Goal: Task Accomplishment & Management: Use online tool/utility

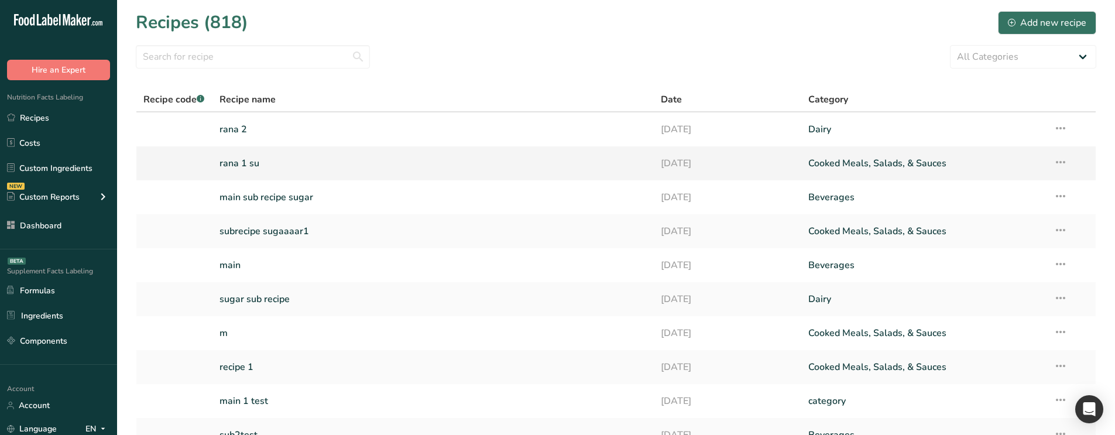
click at [308, 157] on link "rana 1 su" at bounding box center [434, 163] width 428 height 25
click at [291, 129] on link "rana 2" at bounding box center [434, 129] width 428 height 25
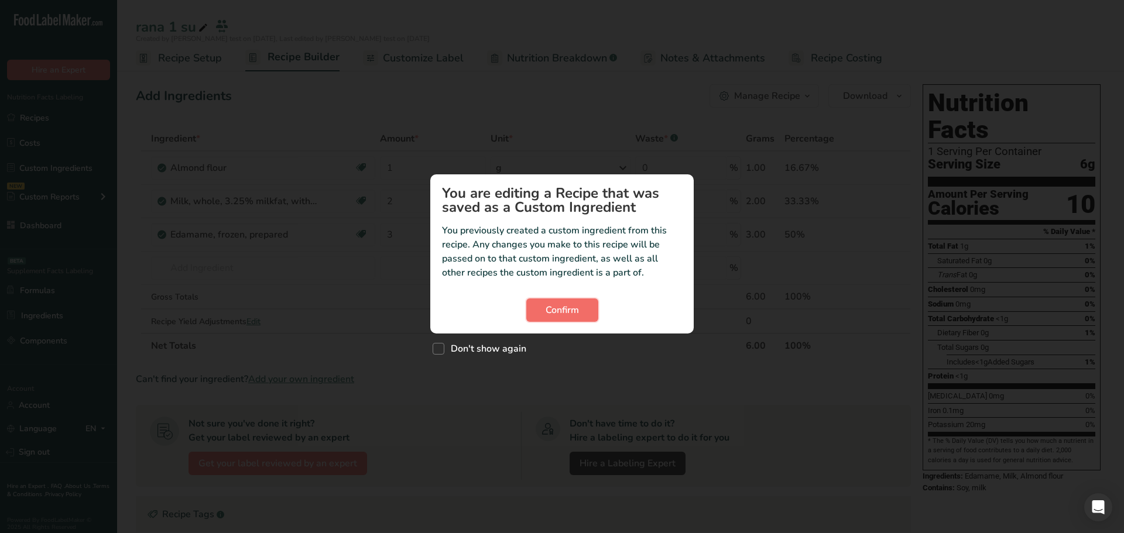
click at [563, 306] on span "Confirm" at bounding box center [562, 310] width 33 height 14
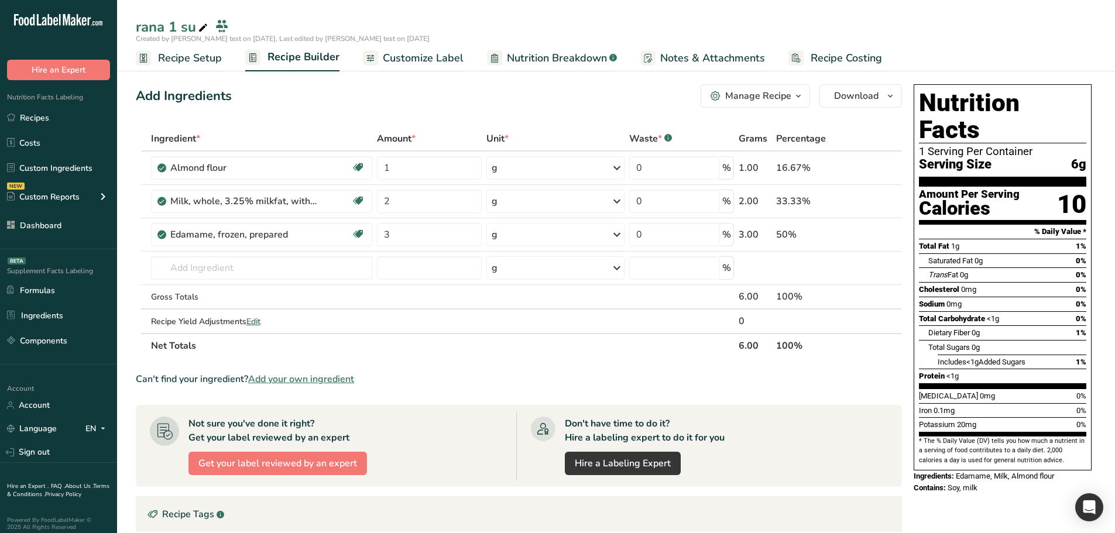
click at [575, 62] on span "Nutrition Breakdown" at bounding box center [557, 58] width 100 height 16
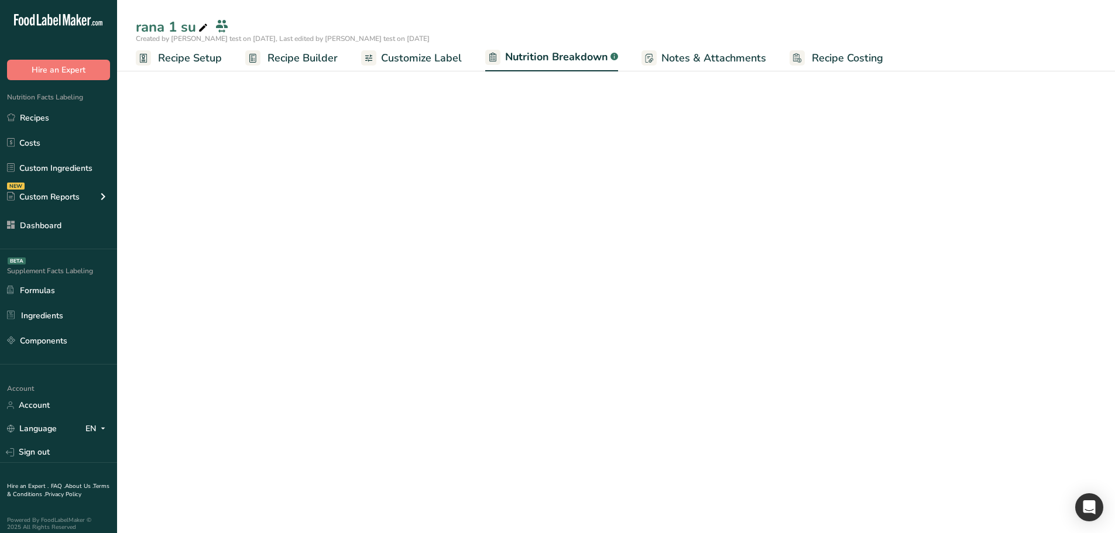
select select "Calories"
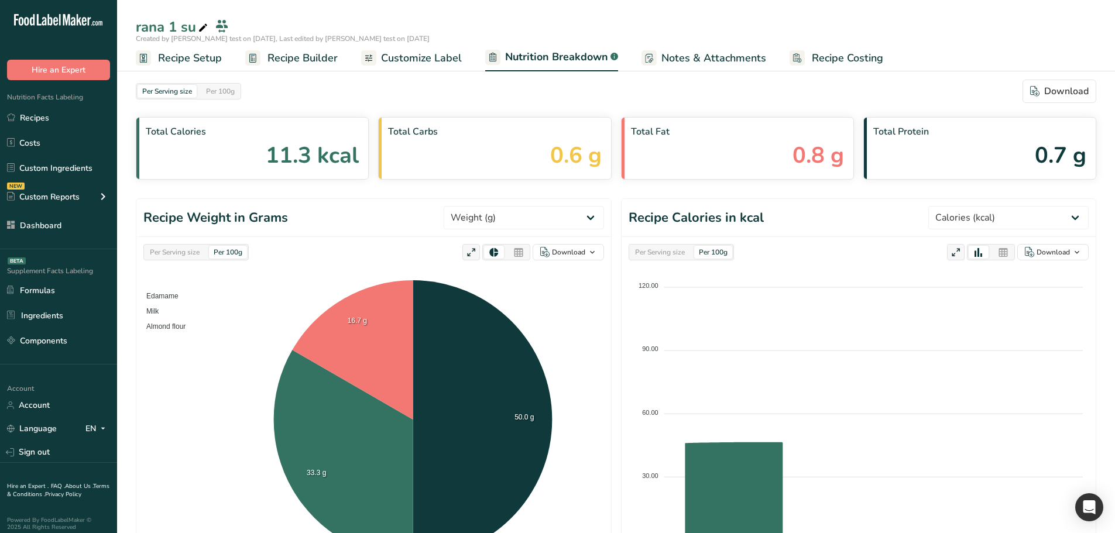
click at [444, 50] on span "Customize Label" at bounding box center [421, 58] width 81 height 16
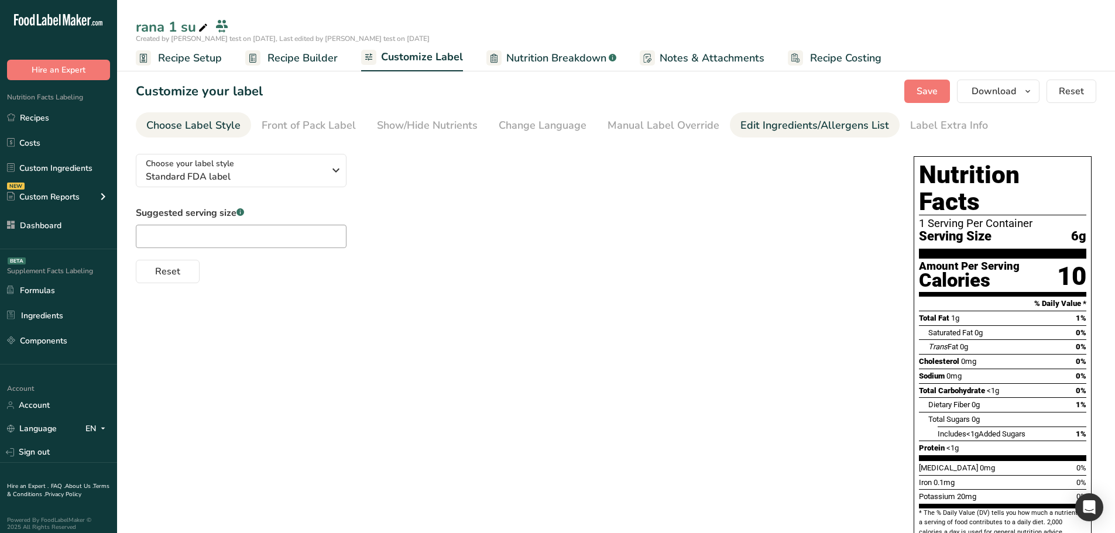
click at [770, 126] on div "Edit Ingredients/Allergens List" at bounding box center [815, 126] width 149 height 16
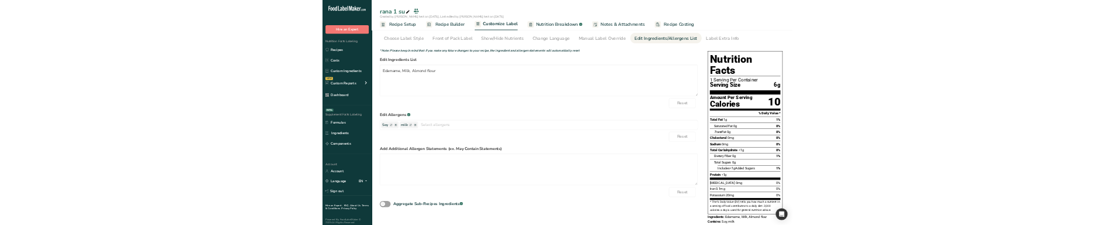
scroll to position [36, 0]
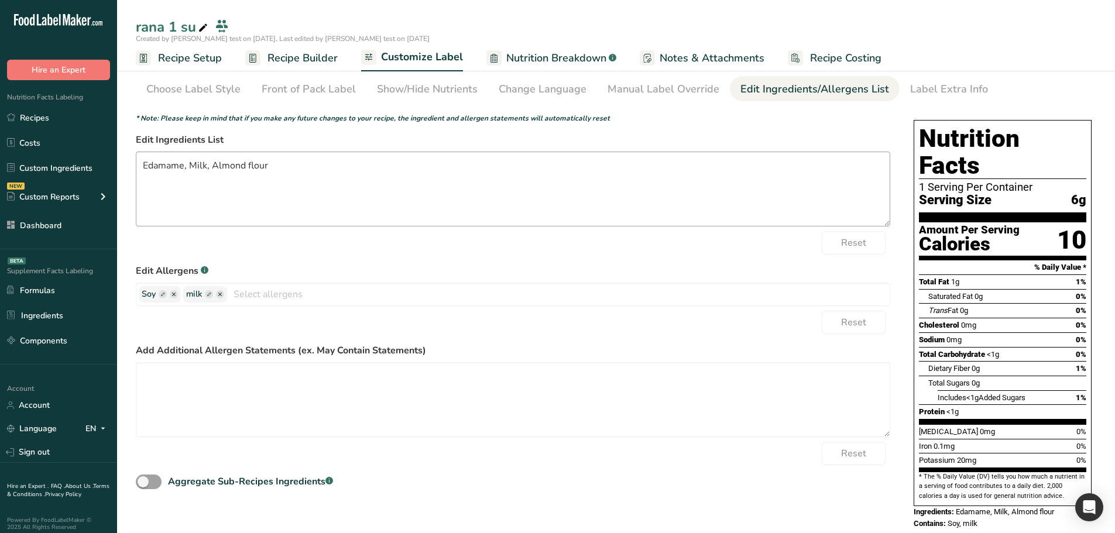
click at [612, 239] on div "Reset" at bounding box center [513, 242] width 755 height 23
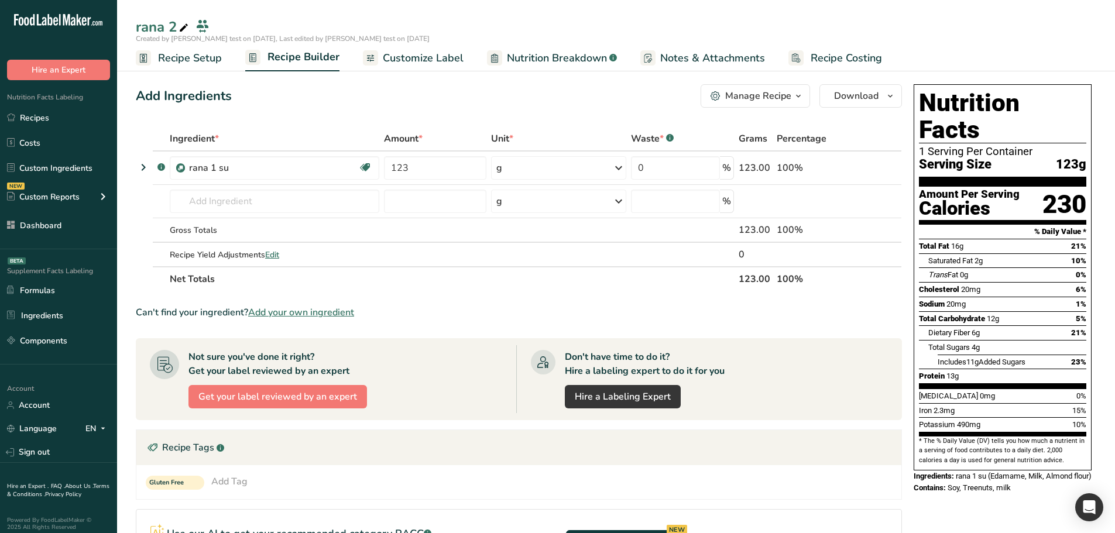
click at [570, 62] on span "Nutrition Breakdown" at bounding box center [557, 58] width 100 height 16
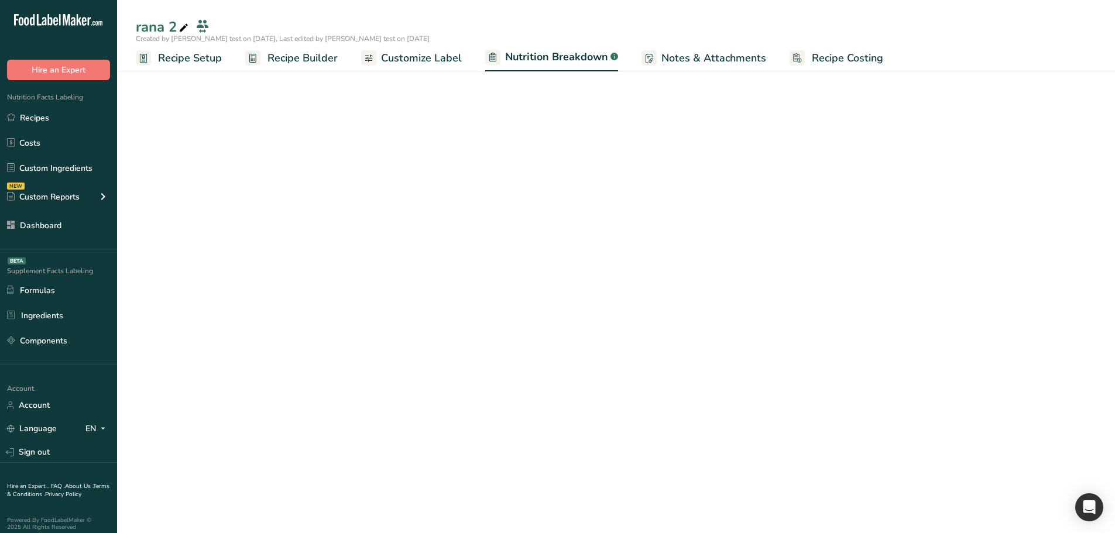
select select "Calories"
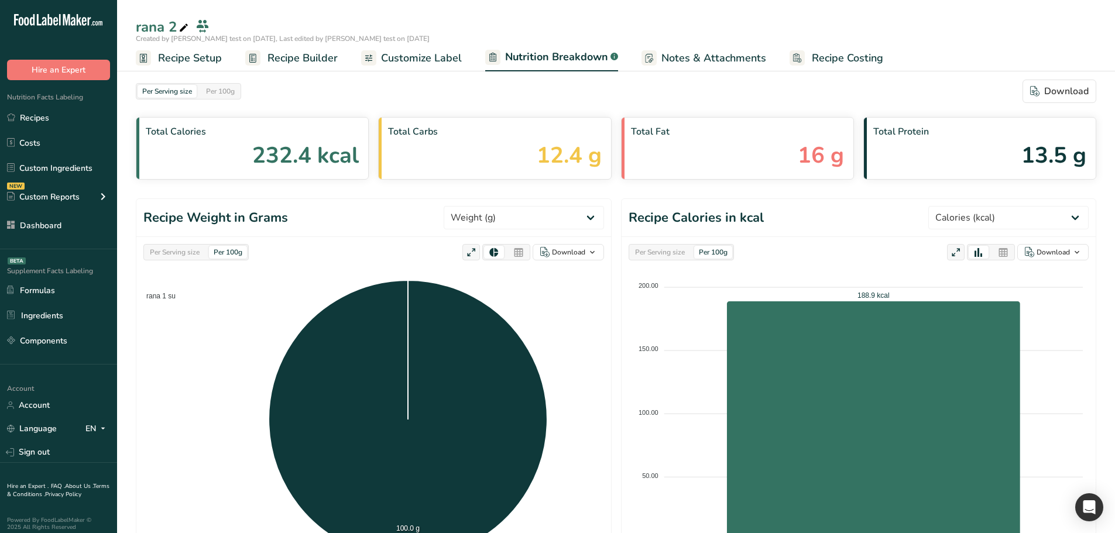
click at [440, 65] on span "Customize Label" at bounding box center [421, 58] width 81 height 16
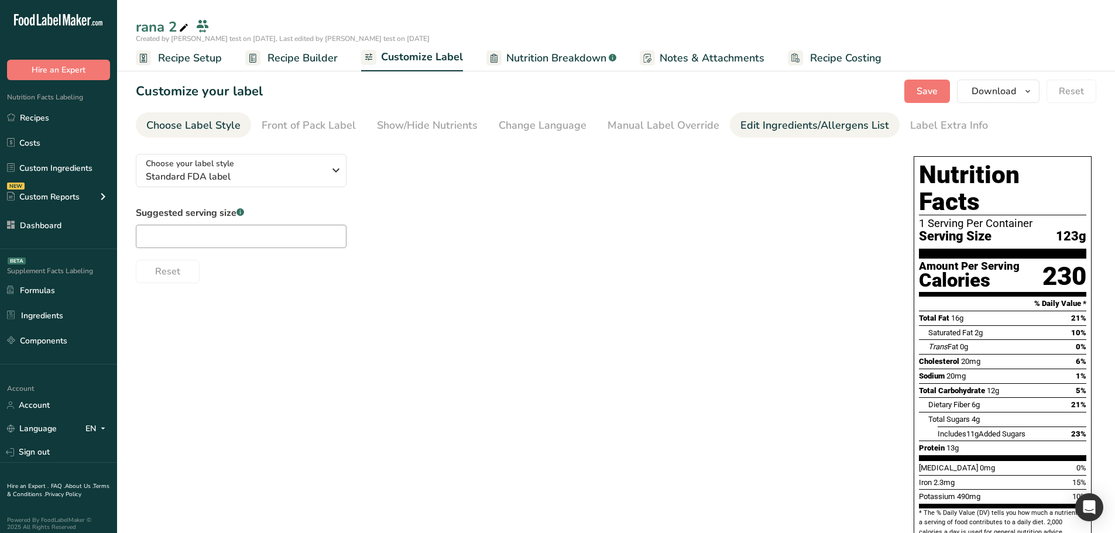
click at [826, 130] on div "Edit Ingredients/Allergens List" at bounding box center [815, 126] width 149 height 16
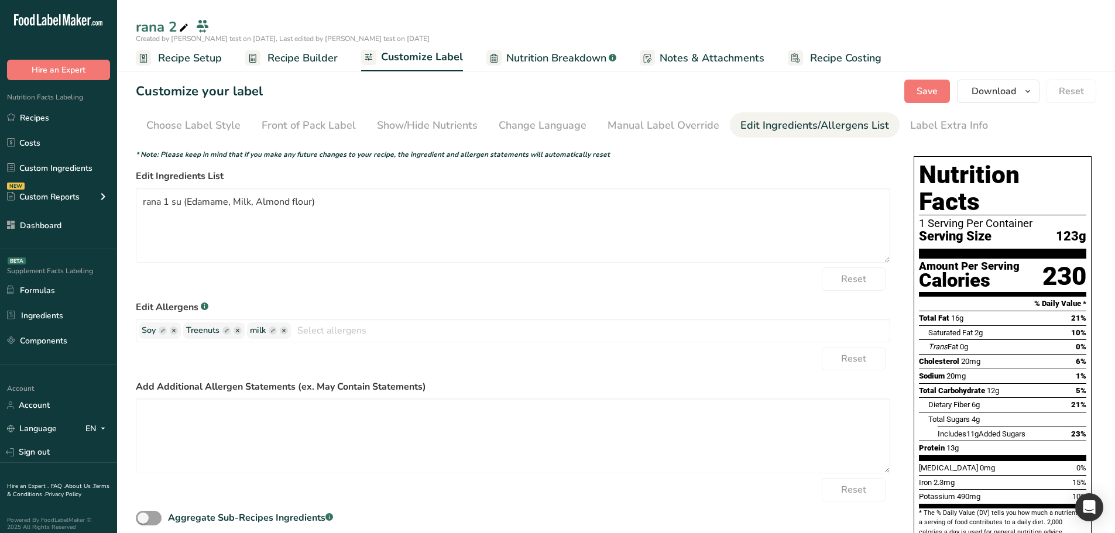
click at [803, 364] on div "Reset" at bounding box center [513, 358] width 755 height 23
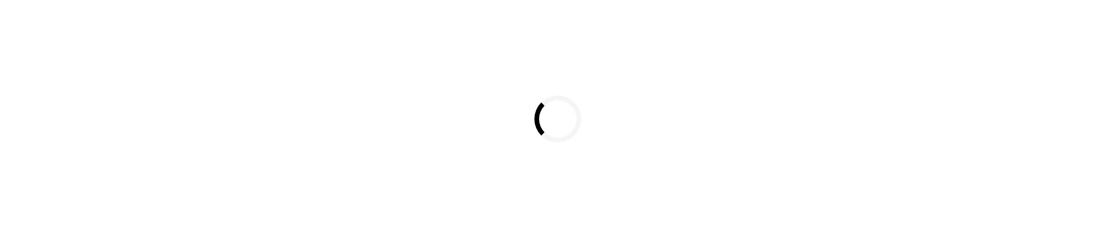
click at [543, 176] on div "Loading..." at bounding box center [557, 119] width 1115 height 238
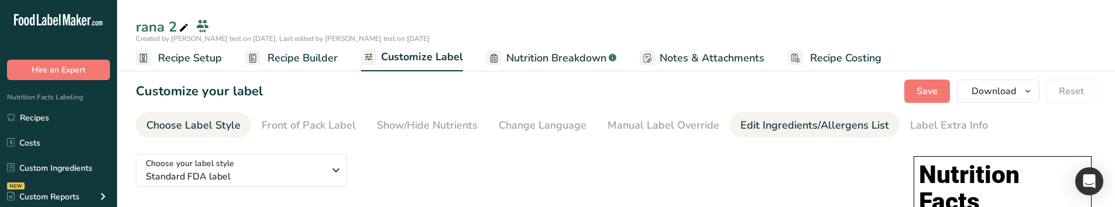
click at [784, 126] on div "Edit Ingredients/Allergens List" at bounding box center [815, 126] width 149 height 16
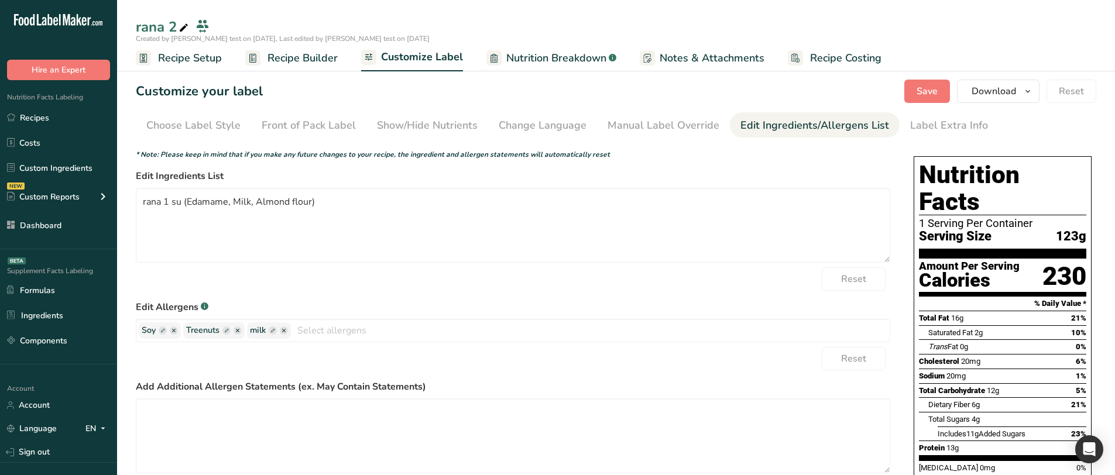
click at [286, 64] on span "Recipe Builder" at bounding box center [303, 58] width 70 height 16
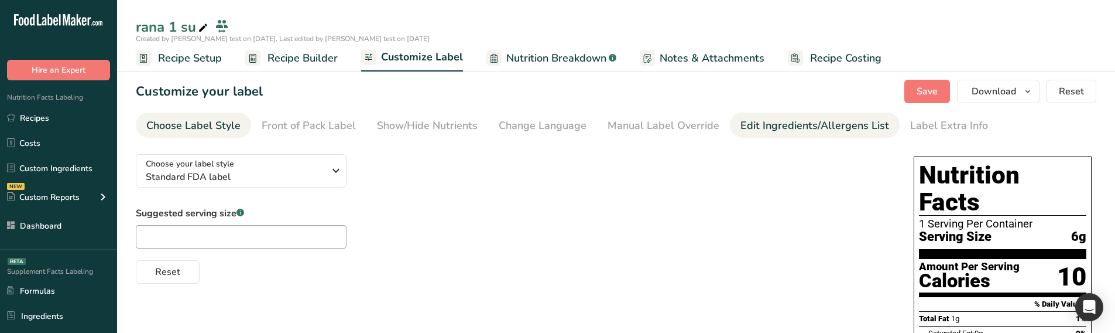
click at [770, 133] on link "Edit Ingredients/Allergens List" at bounding box center [815, 125] width 149 height 26
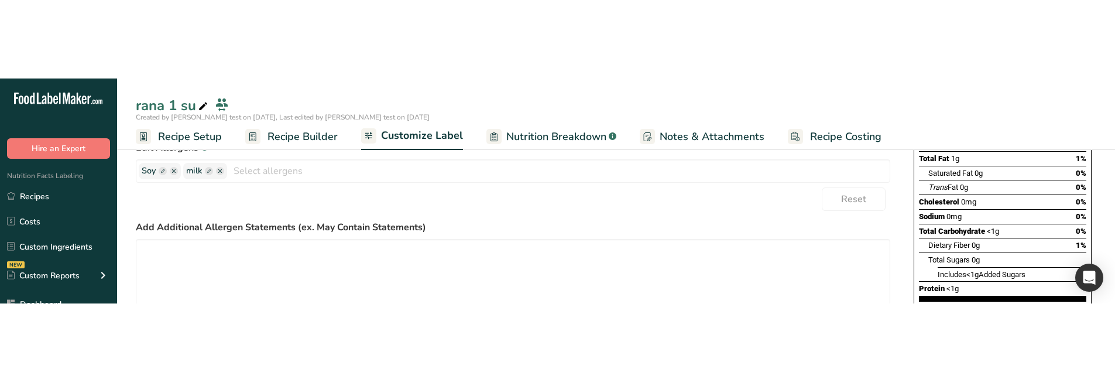
scroll to position [234, 0]
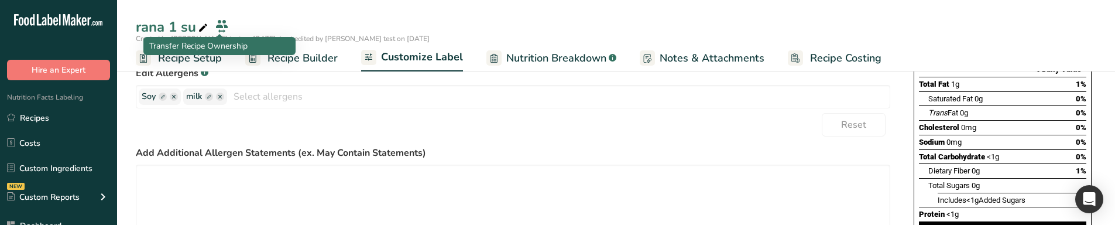
click at [301, 62] on span "Recipe Builder" at bounding box center [303, 58] width 70 height 16
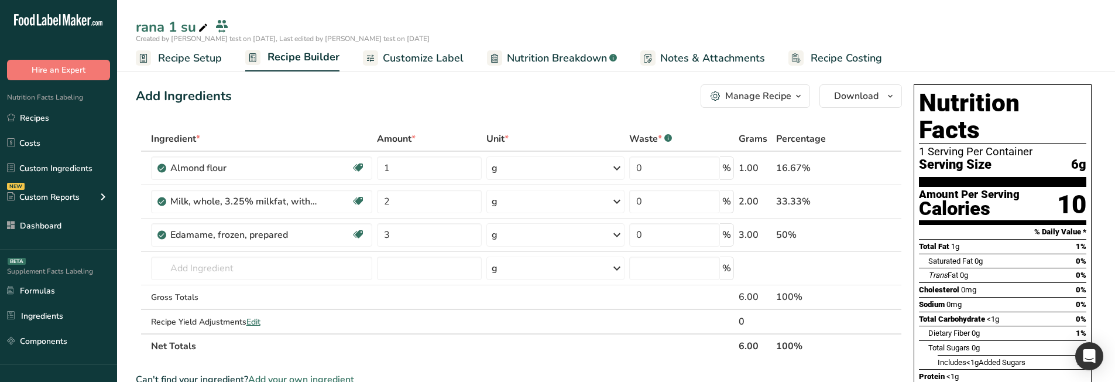
click at [586, 54] on span "Nutrition Breakdown" at bounding box center [557, 58] width 100 height 16
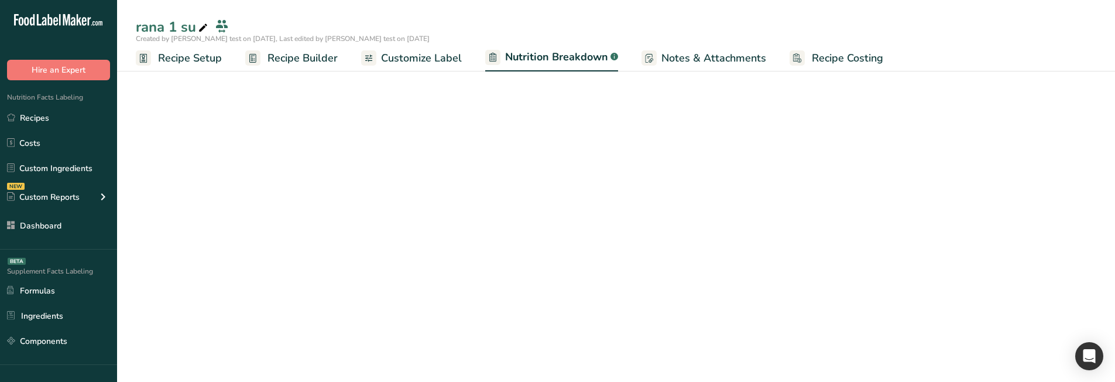
select select "Calories"
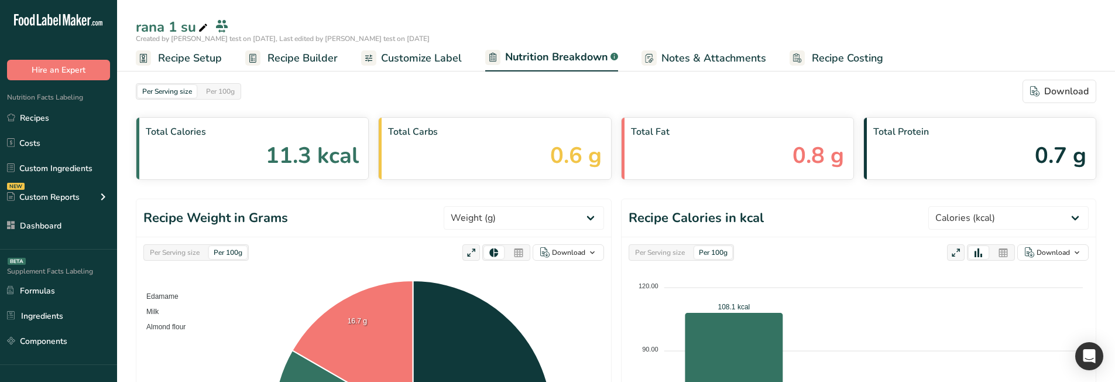
click at [456, 61] on span "Customize Label" at bounding box center [421, 58] width 81 height 16
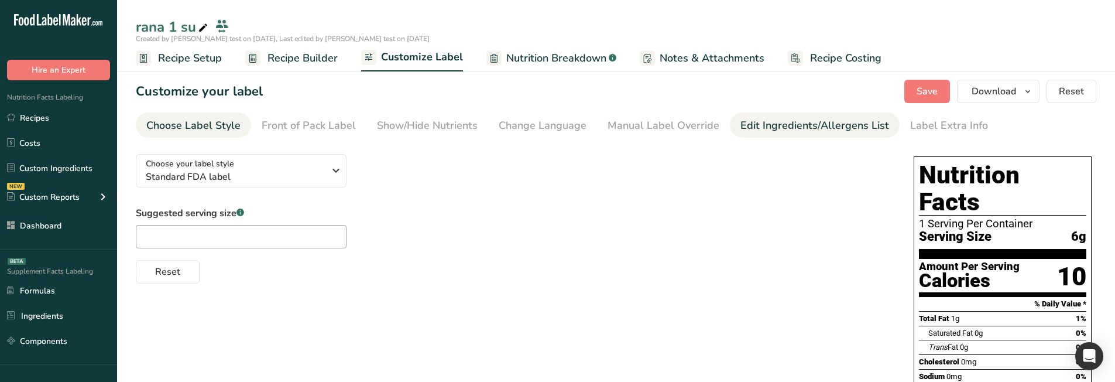
click at [769, 125] on div "Edit Ingredients/Allergens List" at bounding box center [815, 126] width 149 height 16
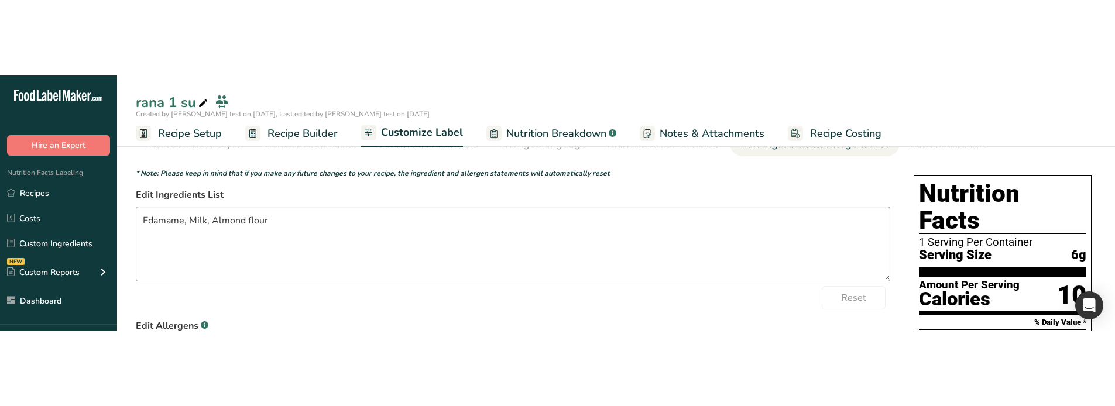
scroll to position [59, 0]
